Goal: Information Seeking & Learning: Learn about a topic

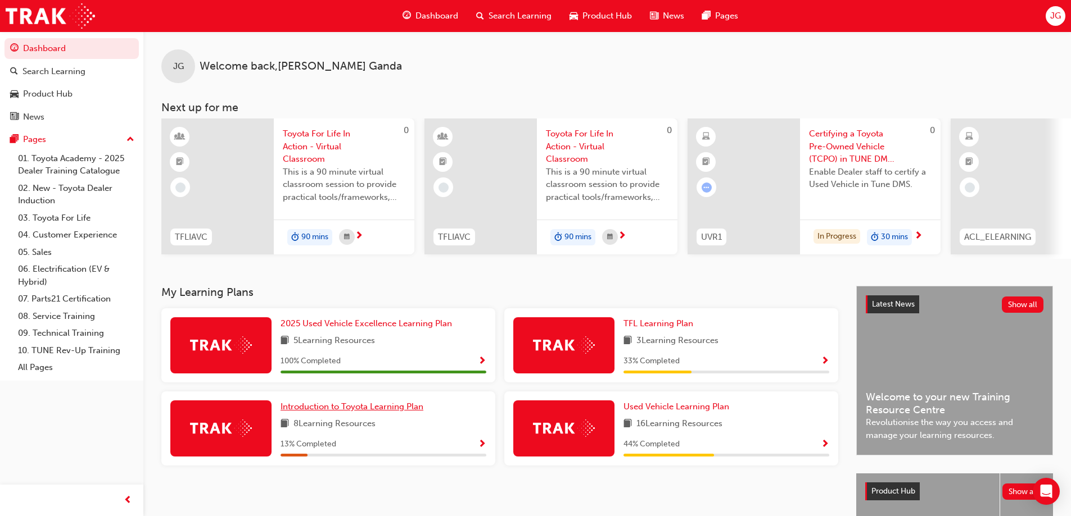
click at [406, 412] on span "Introduction to Toyota Learning Plan" at bounding box center [351, 407] width 143 height 10
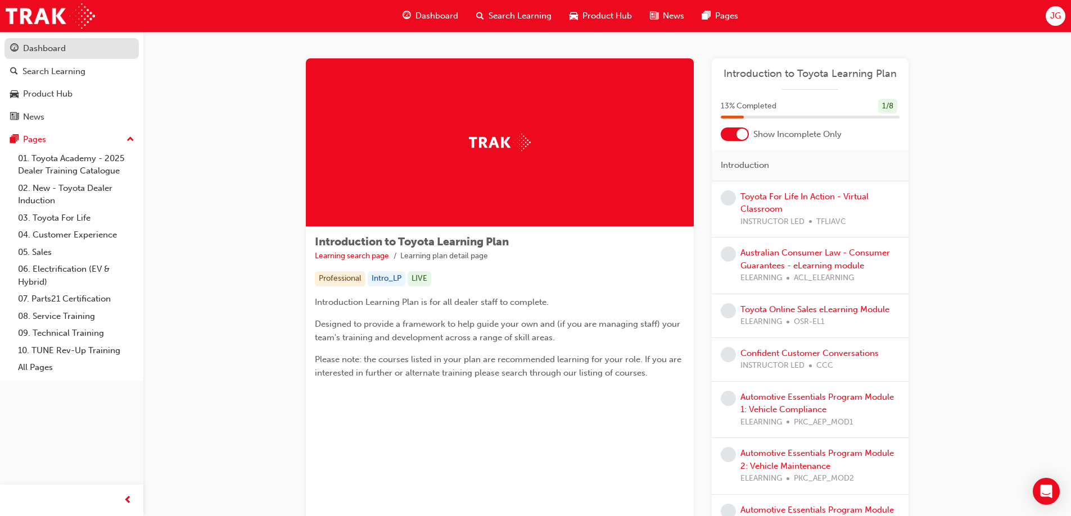
click at [83, 47] on div "Dashboard" at bounding box center [71, 49] width 123 height 14
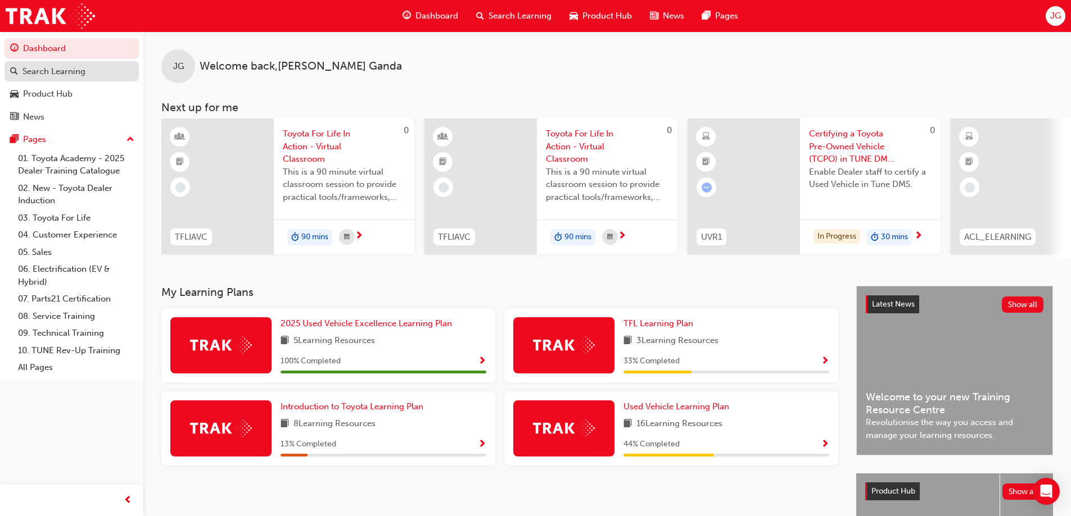
click at [97, 69] on div "Search Learning" at bounding box center [71, 72] width 123 height 14
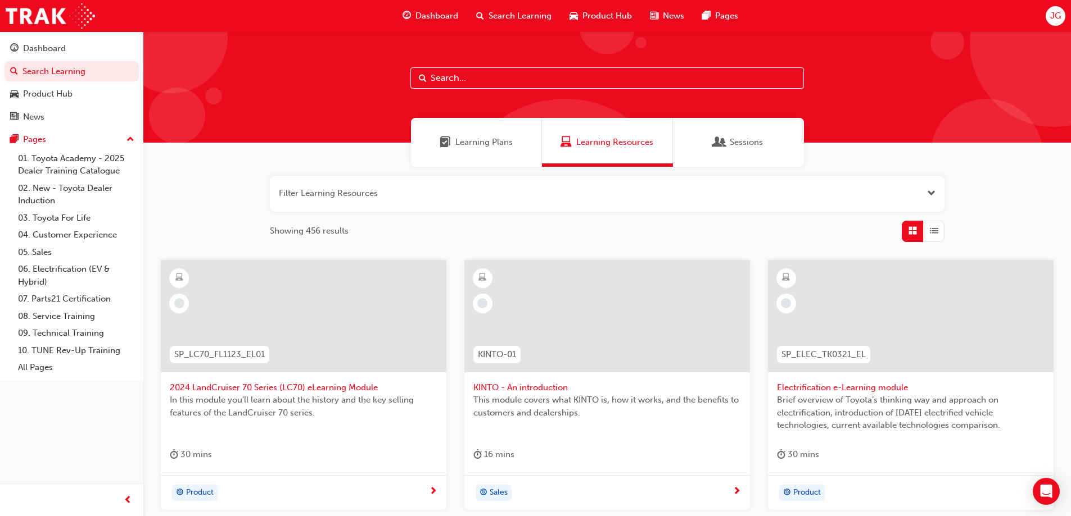
click at [531, 73] on input "text" at bounding box center [606, 77] width 393 height 21
type input "induction"
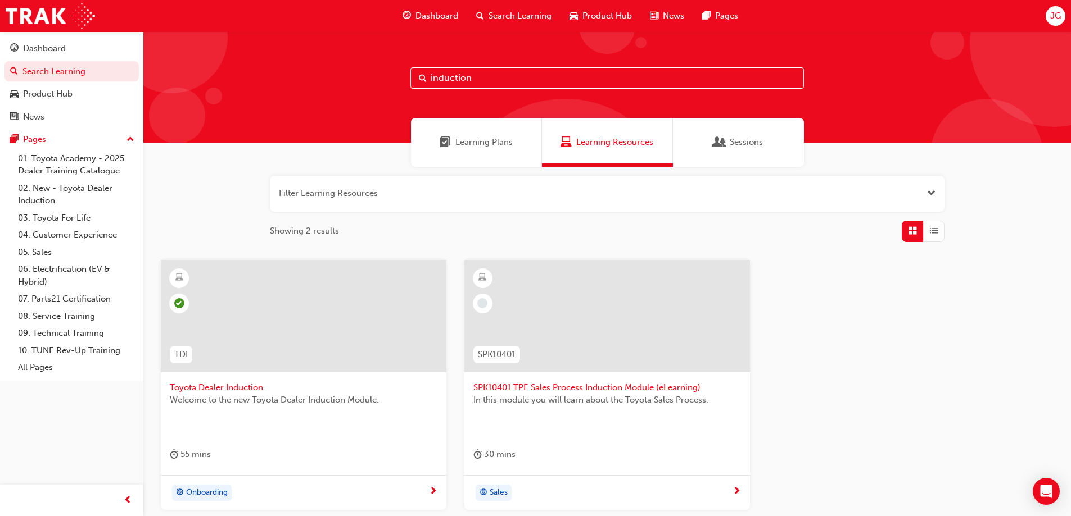
click at [251, 382] on span "Toyota Dealer Induction" at bounding box center [304, 388] width 268 height 13
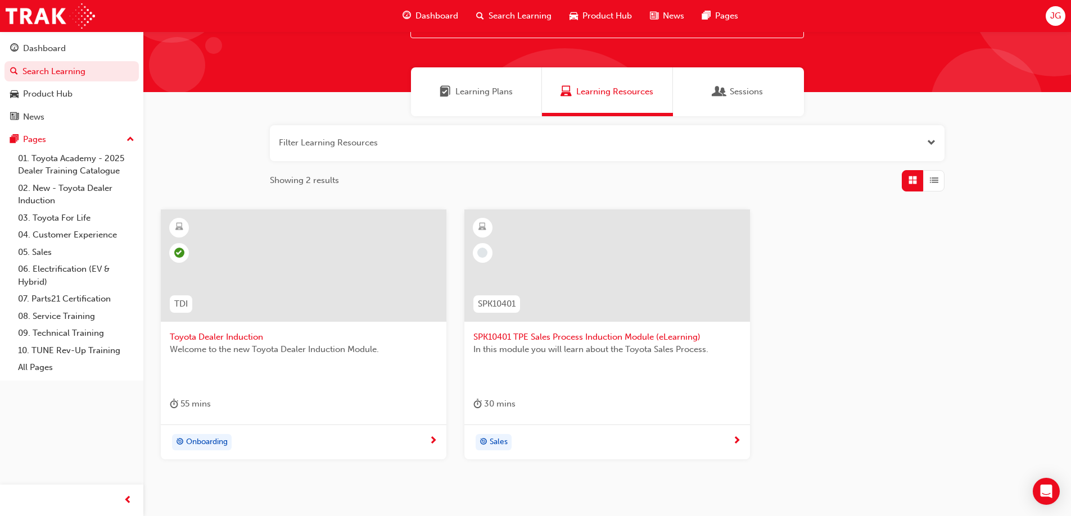
scroll to position [103, 0]
